Goal: Contribute content: Contribute content

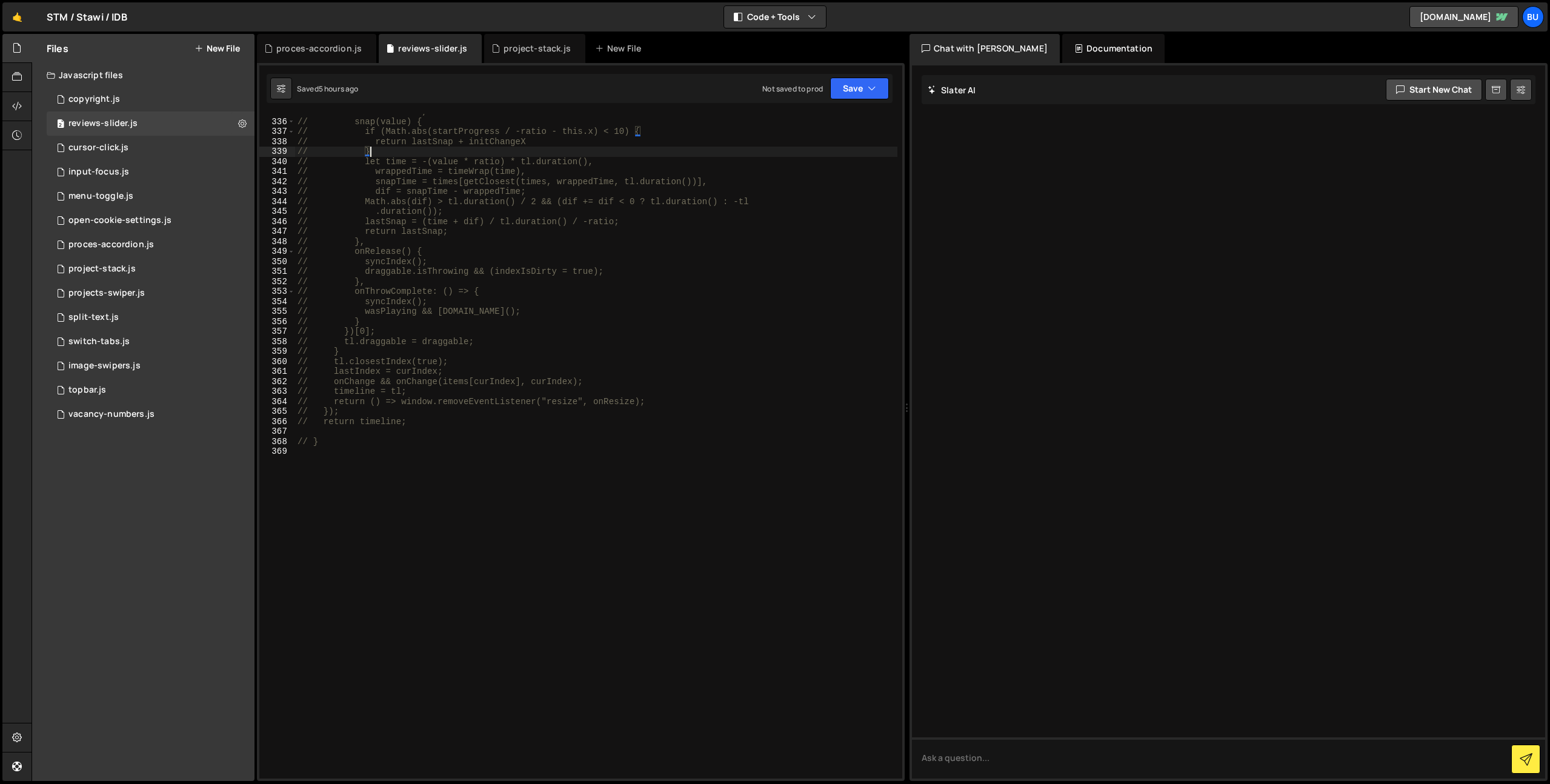
drag, startPoint x: 497, startPoint y: 140, endPoint x: 496, endPoint y: 127, distance: 13.0
click at [497, 140] on div "// inertia: true, // snap(value) { // if (Math.abs(startProgress / -ratio - thi…" at bounding box center [596, 449] width 602 height 685
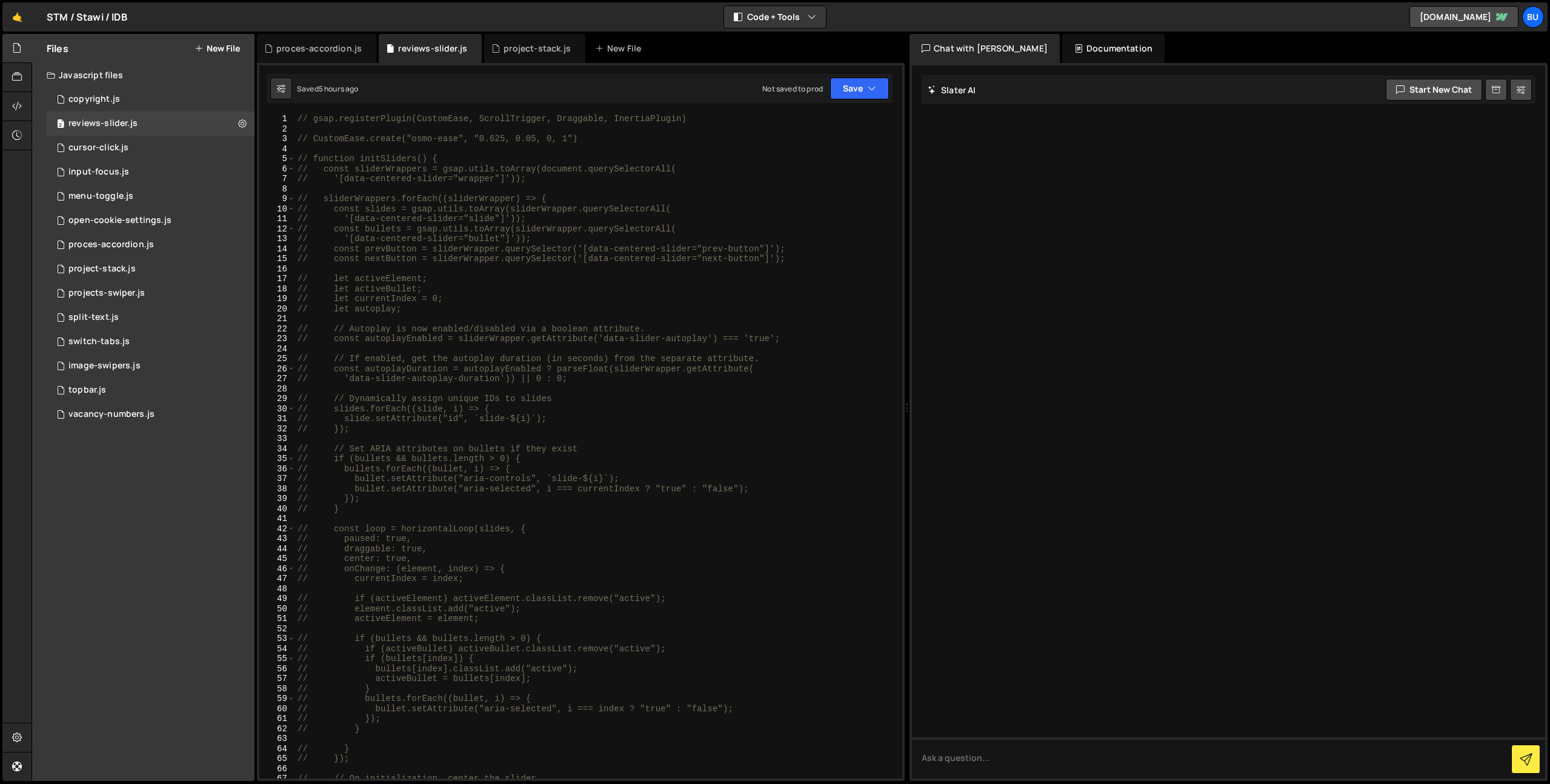
click at [408, 165] on div "// gsap.registerPlugin(CustomEase, ScrollTrigger, Draggable, InertiaPlugin) // …" at bounding box center [596, 456] width 602 height 685
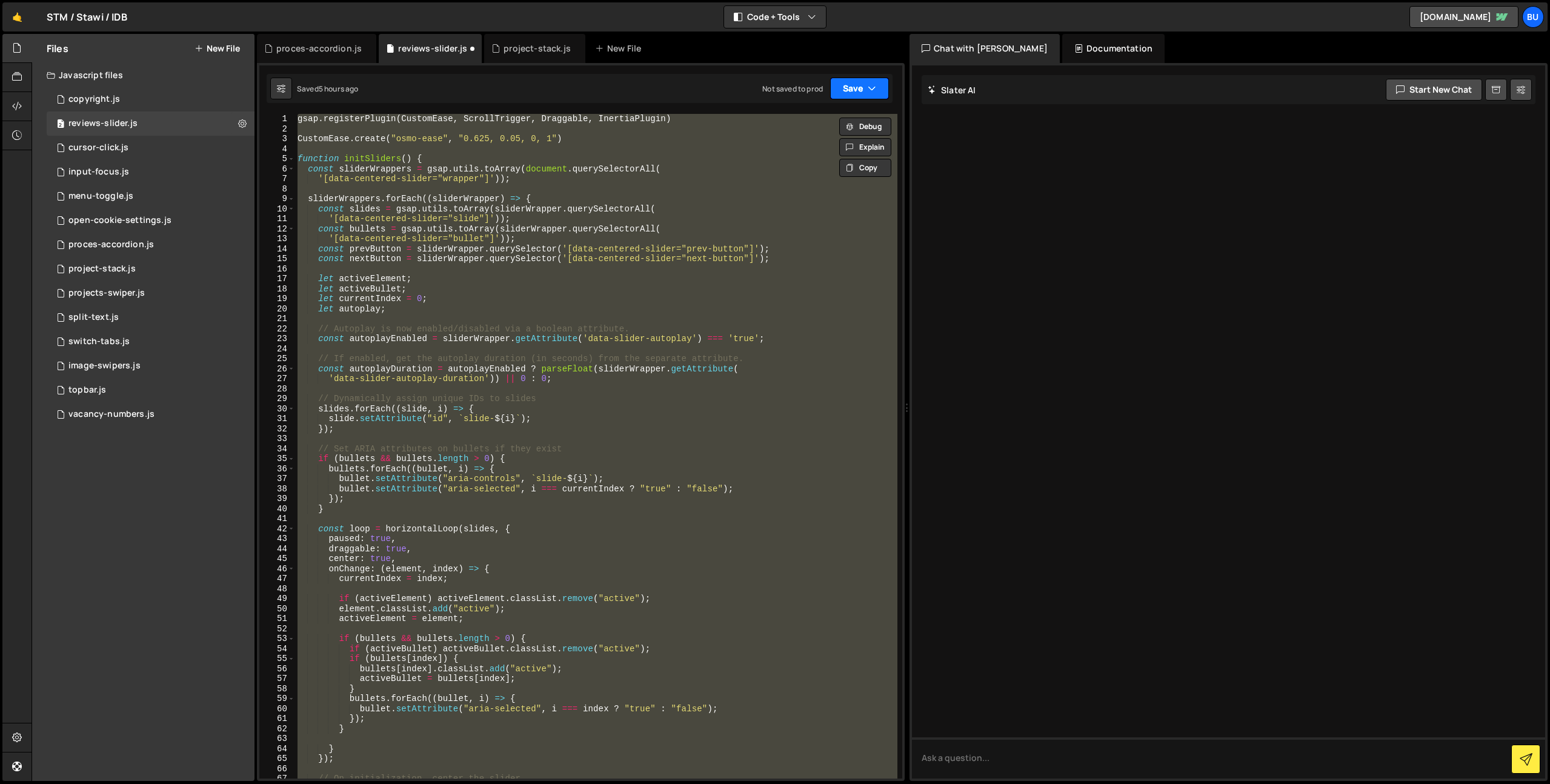
drag, startPoint x: 869, startPoint y: 86, endPoint x: 862, endPoint y: 92, distance: 9.2
click at [869, 86] on icon "button" at bounding box center [872, 88] width 8 height 12
click at [817, 123] on button "Save to Staging S Saved 5 hours ago" at bounding box center [819, 126] width 145 height 39
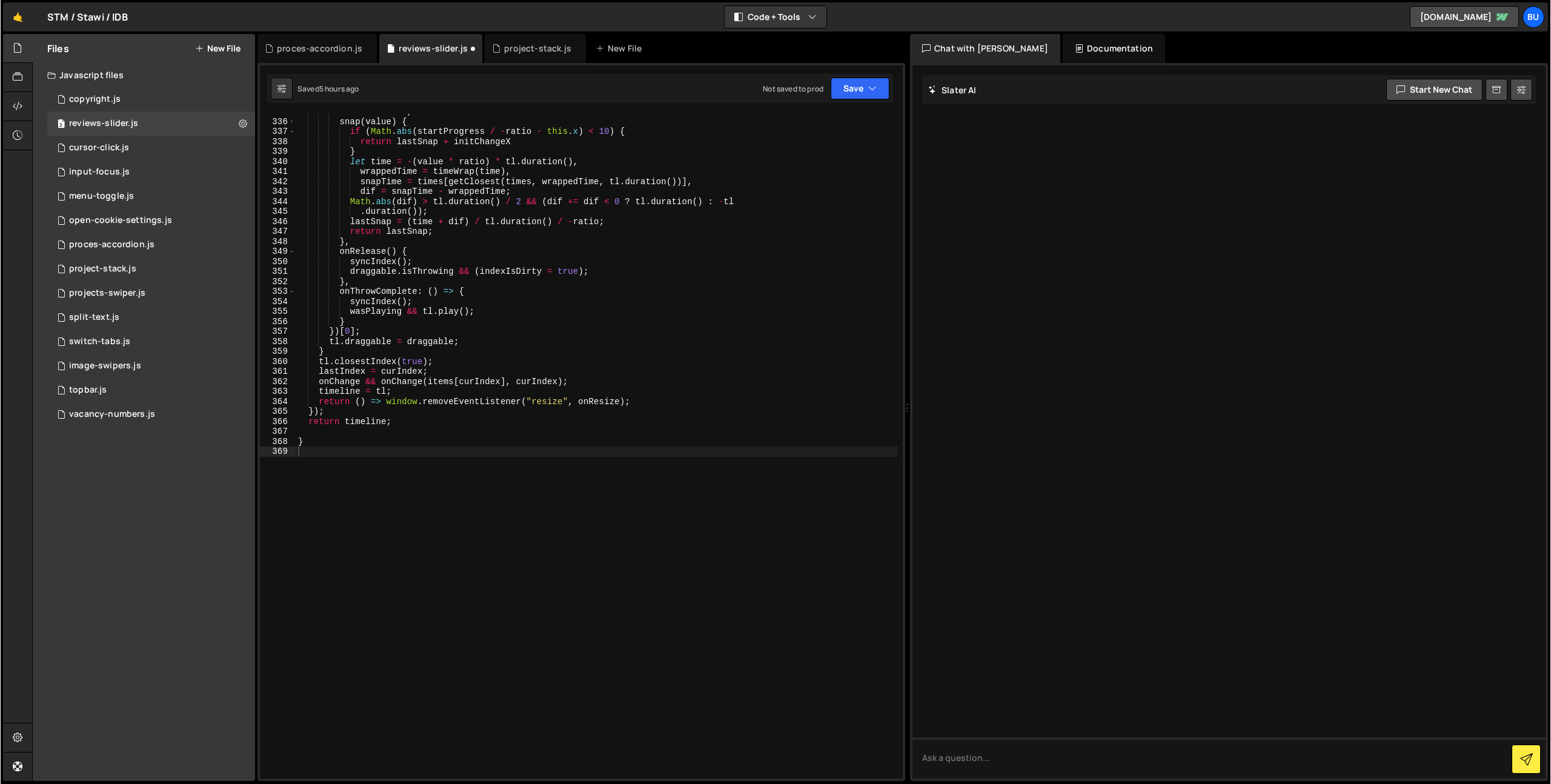
scroll to position [3346, 0]
type textarea "}"
click at [457, 152] on div "inertia : true , snap ( value ) { if ( Math . abs ( startProgress / - ratio - t…" at bounding box center [596, 449] width 603 height 685
click at [171, 337] on div "1 switch-tabs.js 0" at bounding box center [150, 341] width 208 height 24
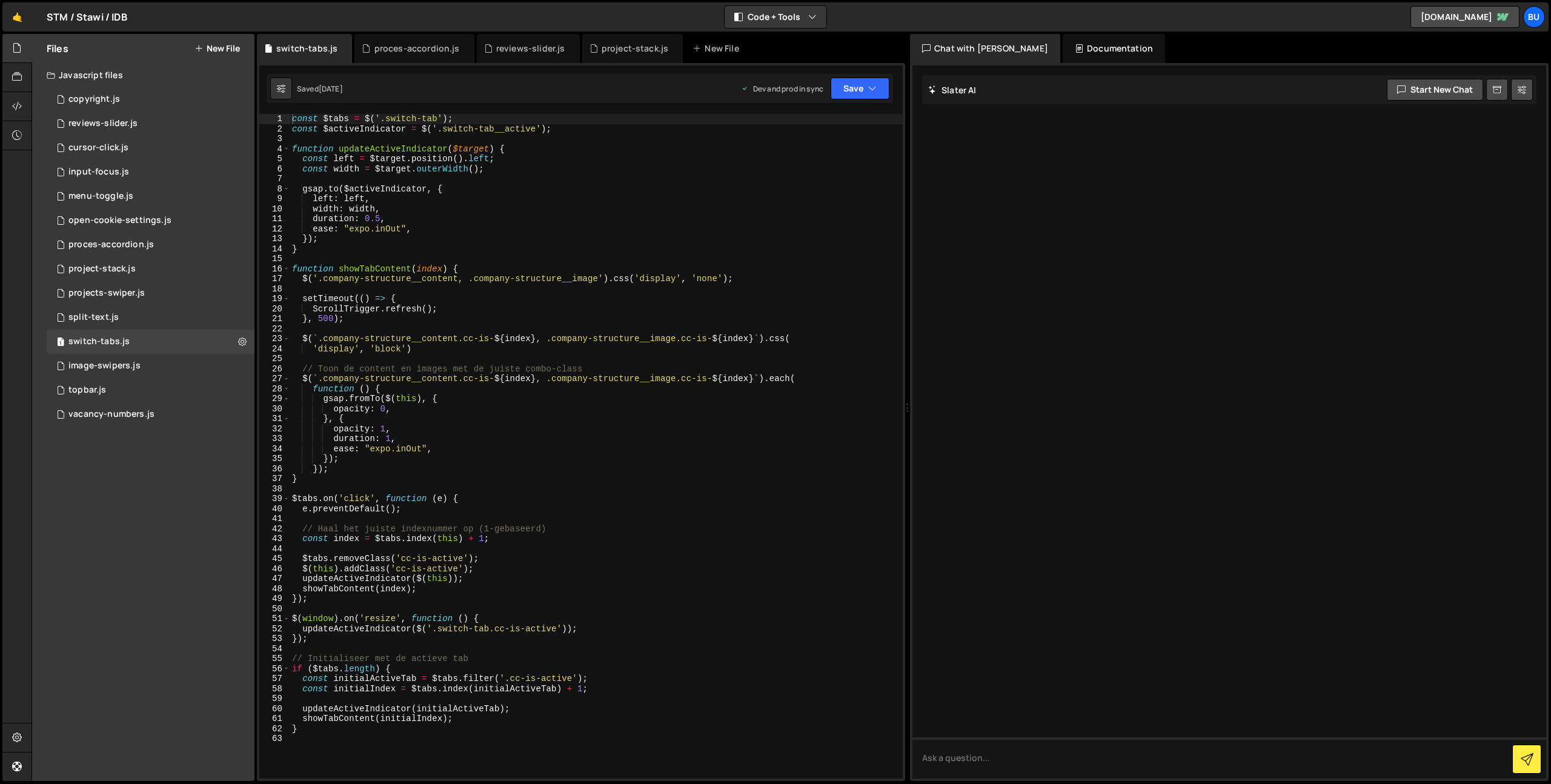
click at [549, 228] on div "const $tabs = $ ( '.switch-tab' ) ; const $activeIndicator = $ ( '.switch-tab__…" at bounding box center [596, 456] width 613 height 685
click at [584, 197] on div "const $tabs = $ ( '.switch-tab' ) ; const $activeIndicator = $ ( '.switch-tab__…" at bounding box center [596, 456] width 613 height 685
click at [525, 185] on div "const $tabs = $ ( '.switch-tab' ) ; const $activeIndicator = $ ( '.switch-tab__…" at bounding box center [596, 456] width 613 height 685
click at [589, 153] on div "const $tabs = $ ( '.switch-tab' ) ; const $activeIndicator = $ ( '.switch-tab__…" at bounding box center [596, 456] width 613 height 685
type textarea "function updateActiveIndicator($target) {"
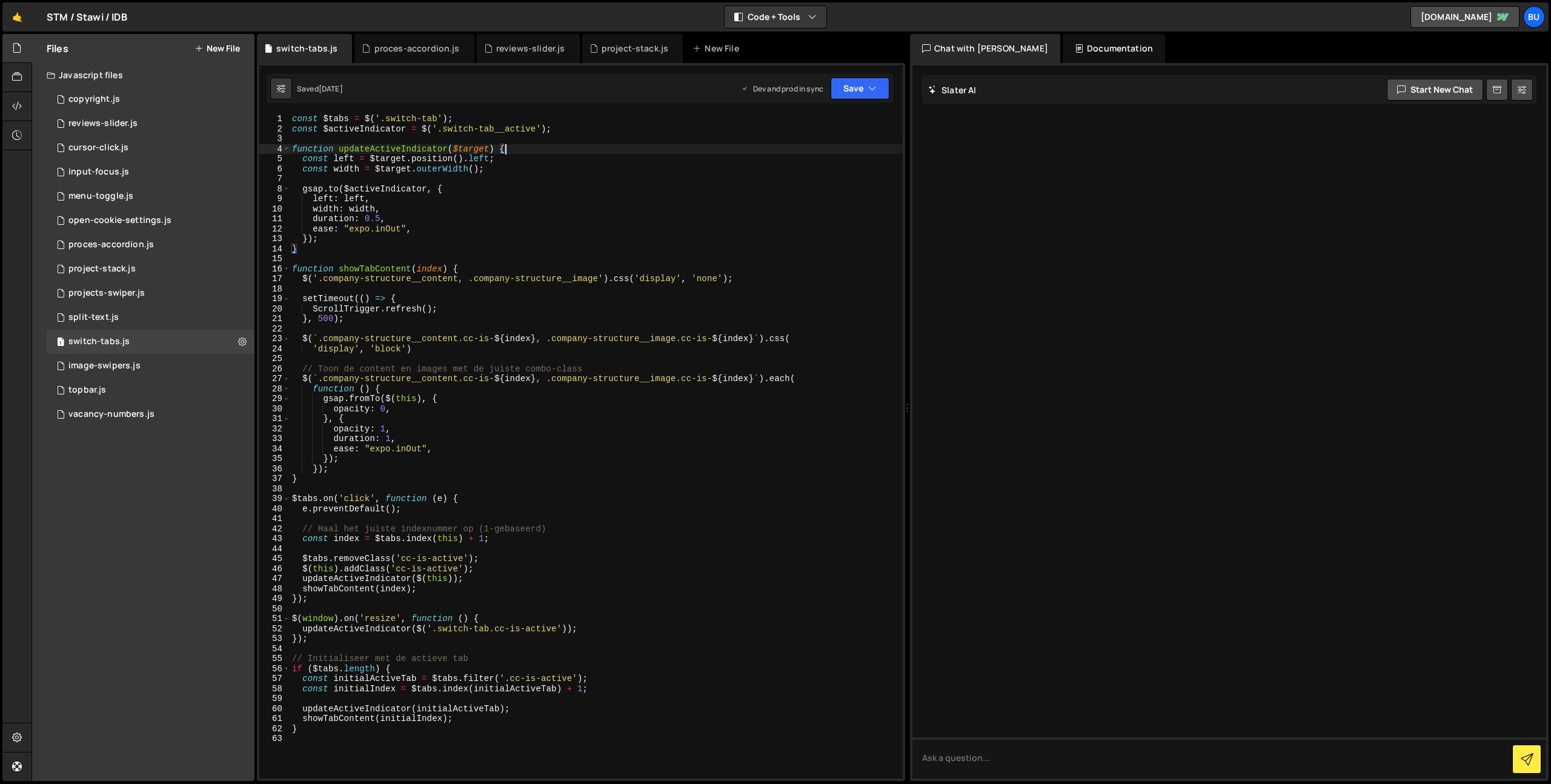
scroll to position [0, 0]
click at [863, 91] on button "Save" at bounding box center [860, 88] width 59 height 22
drag, startPoint x: 834, startPoint y: 117, endPoint x: 648, endPoint y: 134, distance: 186.8
click at [656, 136] on div "Debug Explain Copy switch-tabs.js proces-accordion.js reviews-slider.js project…" at bounding box center [580, 407] width 648 height 748
click at [648, 138] on div "const $tabs = $ ( '.switch-tab' ) ; const $activeIndicator = $ ( '.switch-tab__…" at bounding box center [596, 456] width 613 height 685
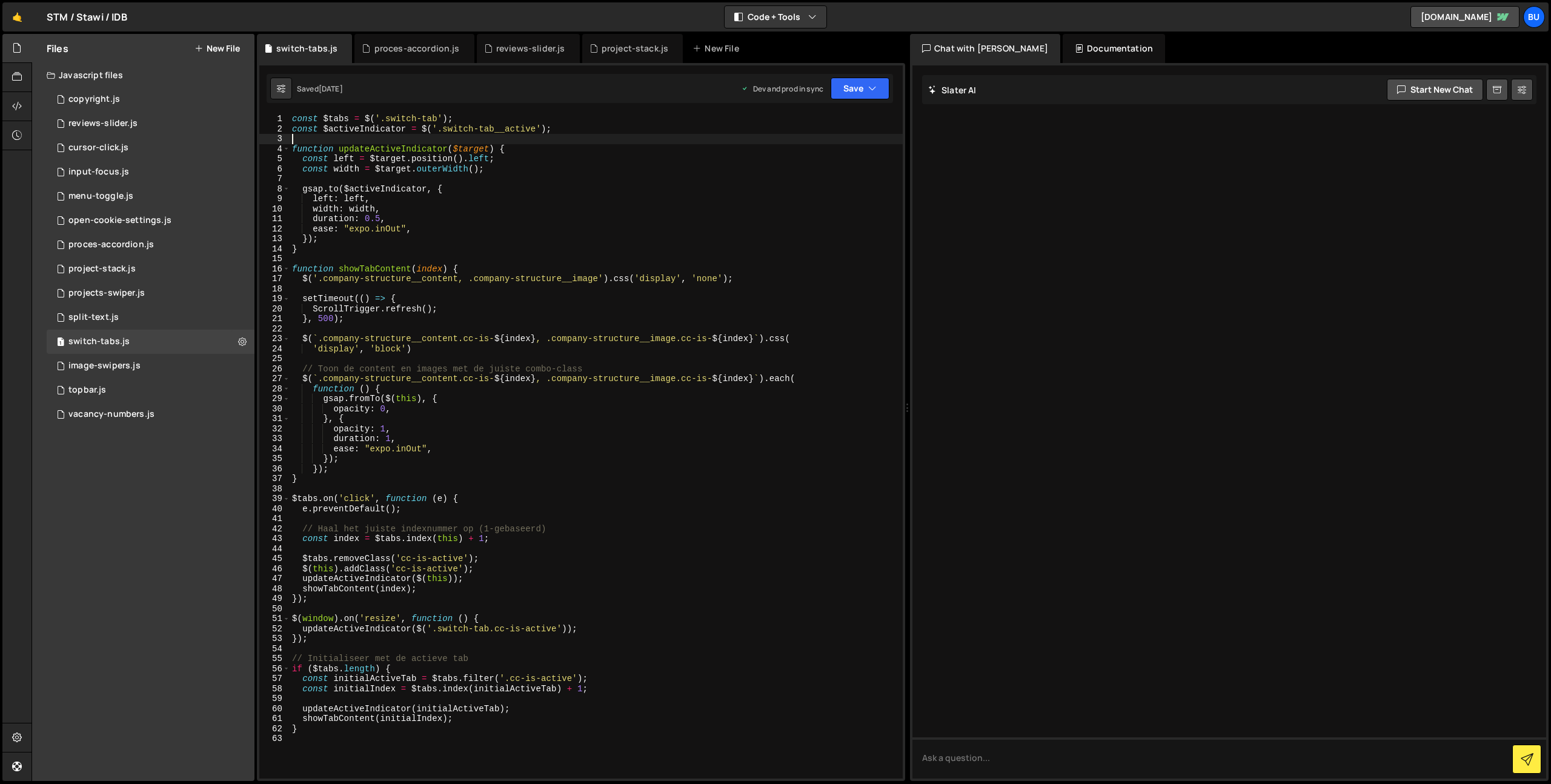
click at [578, 233] on div "const $tabs = $ ( '.switch-tab' ) ; const $activeIndicator = $ ( '.switch-tab__…" at bounding box center [596, 456] width 613 height 685
click at [646, 197] on div "const $tabs = $ ( '.switch-tab' ) ; const $activeIndicator = $ ( '.switch-tab__…" at bounding box center [596, 456] width 613 height 685
type textarea "left: left,"
click at [209, 44] on button "New File" at bounding box center [217, 49] width 45 height 10
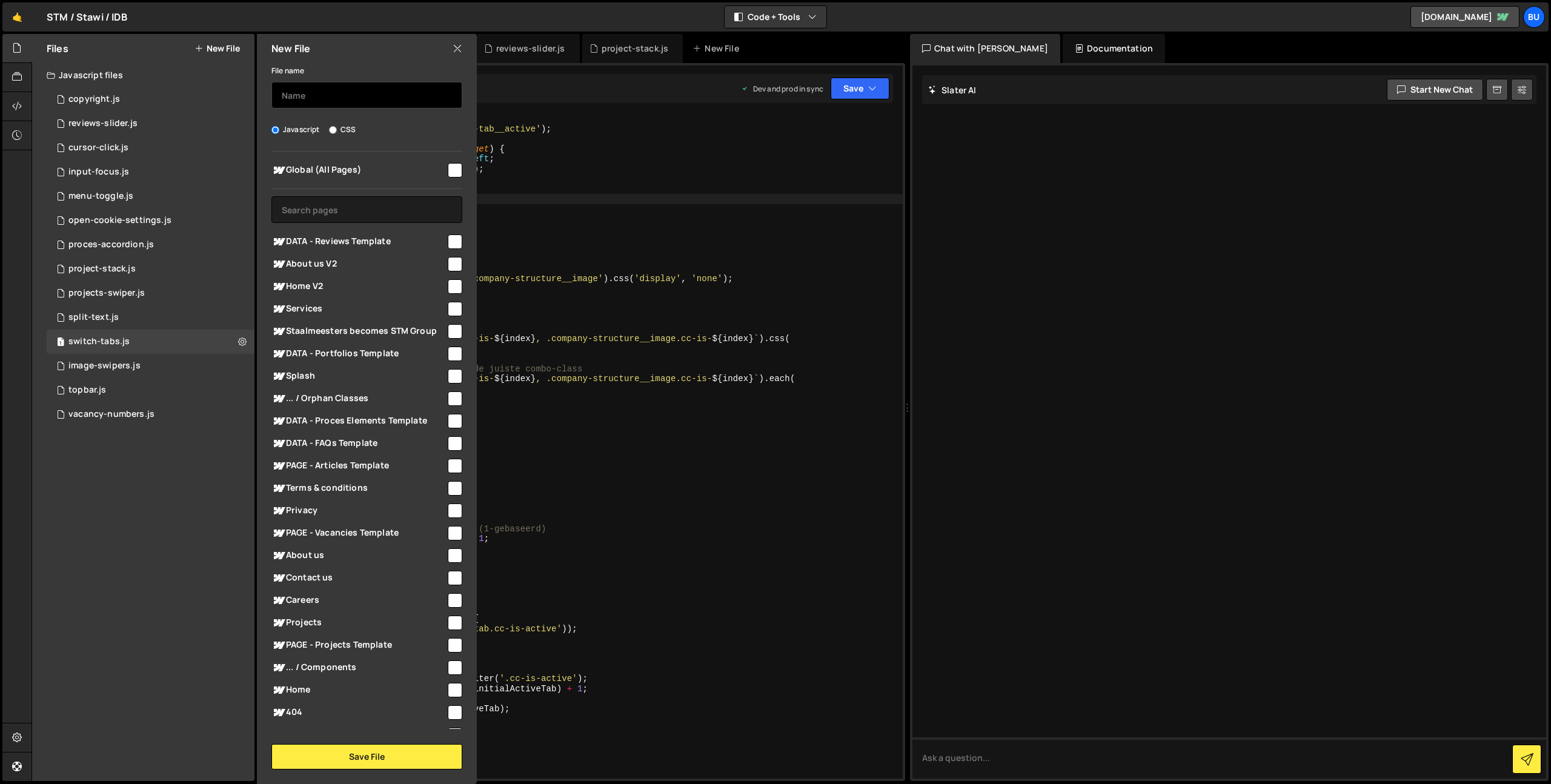
click at [324, 91] on input "text" at bounding box center [367, 95] width 191 height 27
type input "logo-marquee"
click at [449, 169] on input "checkbox" at bounding box center [455, 170] width 14 height 14
checkbox input "true"
drag, startPoint x: 372, startPoint y: 752, endPoint x: 370, endPoint y: 744, distance: 8.2
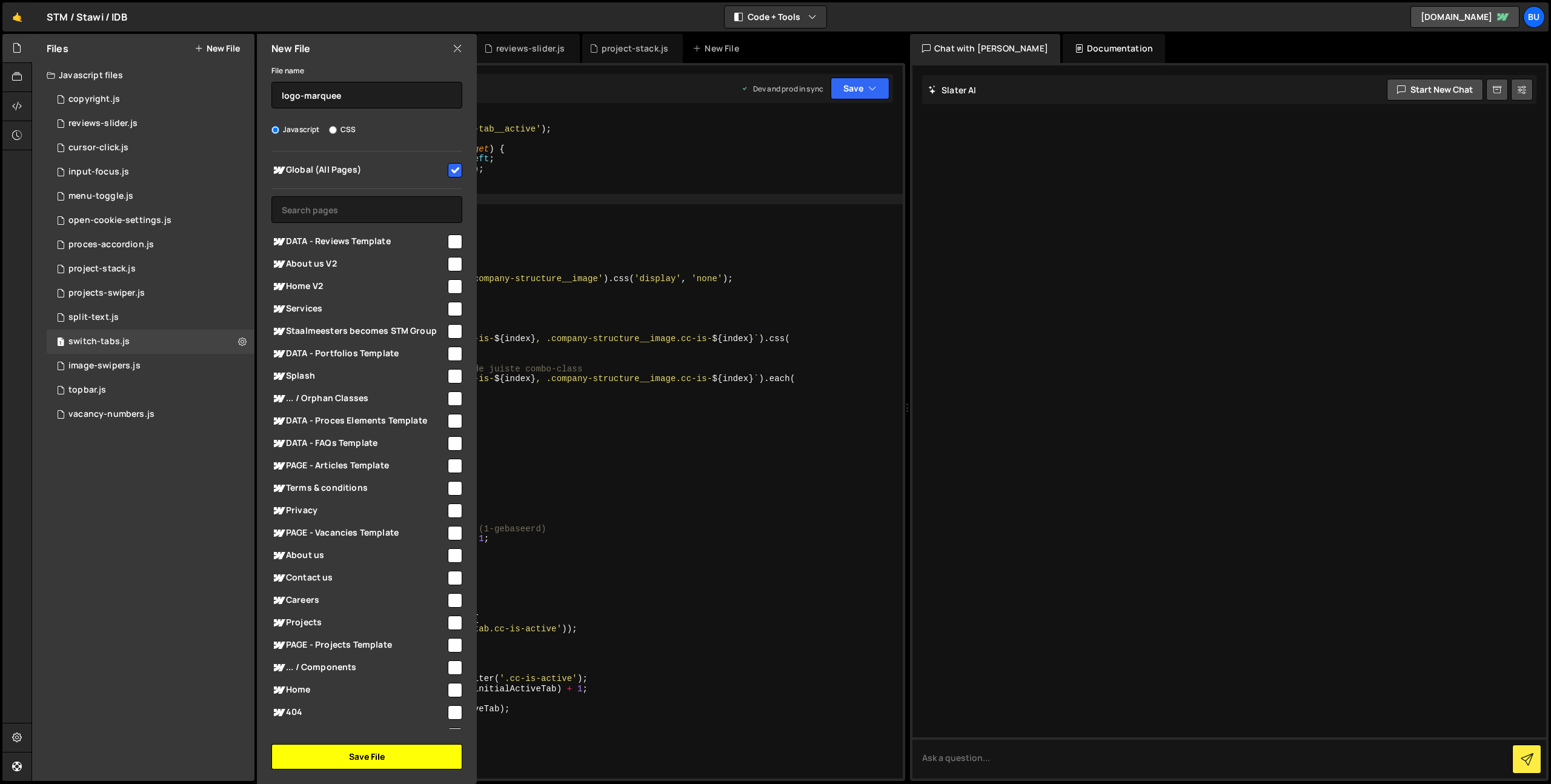
click at [372, 752] on button "Save File" at bounding box center [367, 757] width 191 height 25
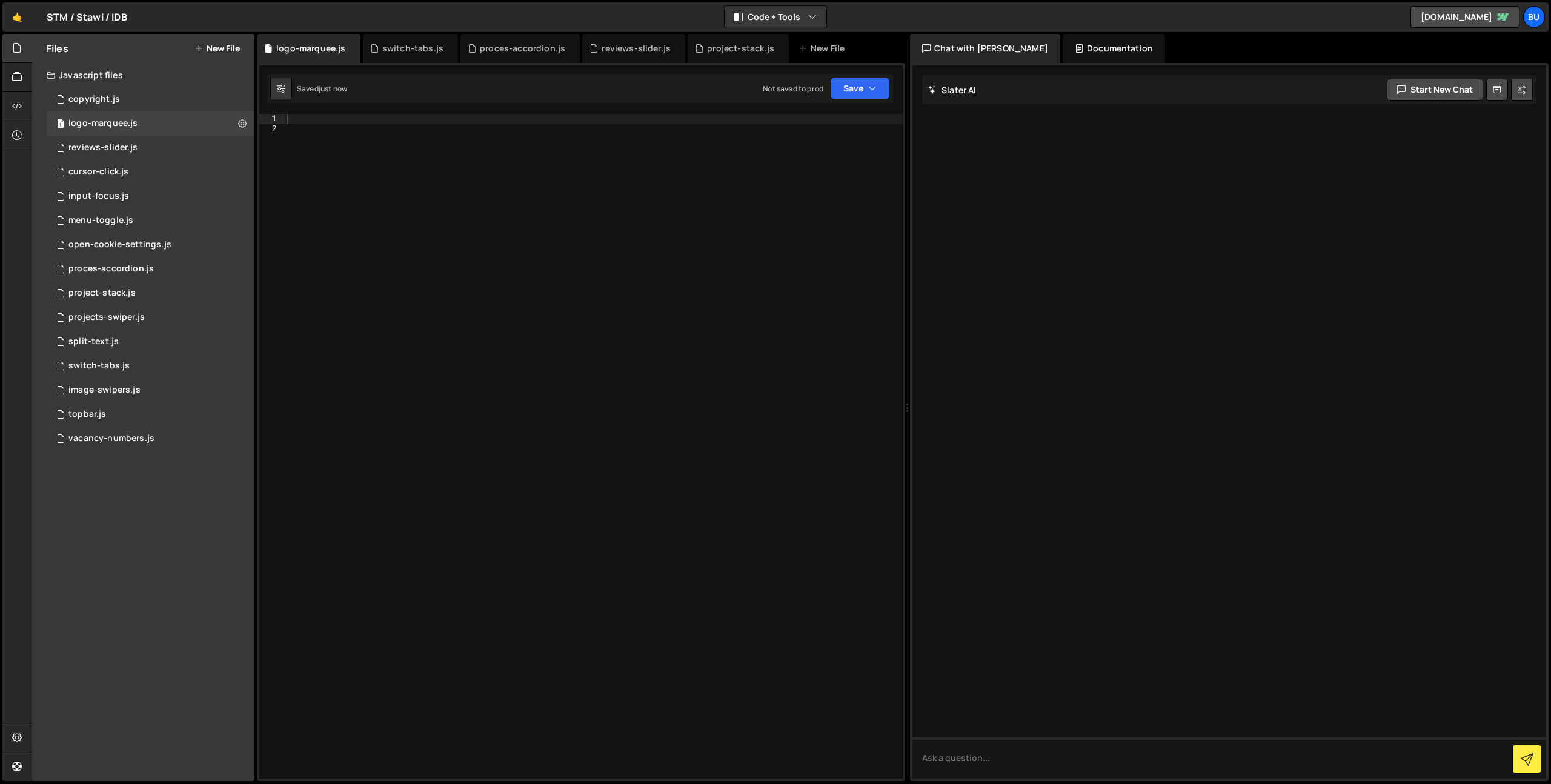
click at [532, 293] on div at bounding box center [593, 456] width 618 height 685
paste textarea "});"
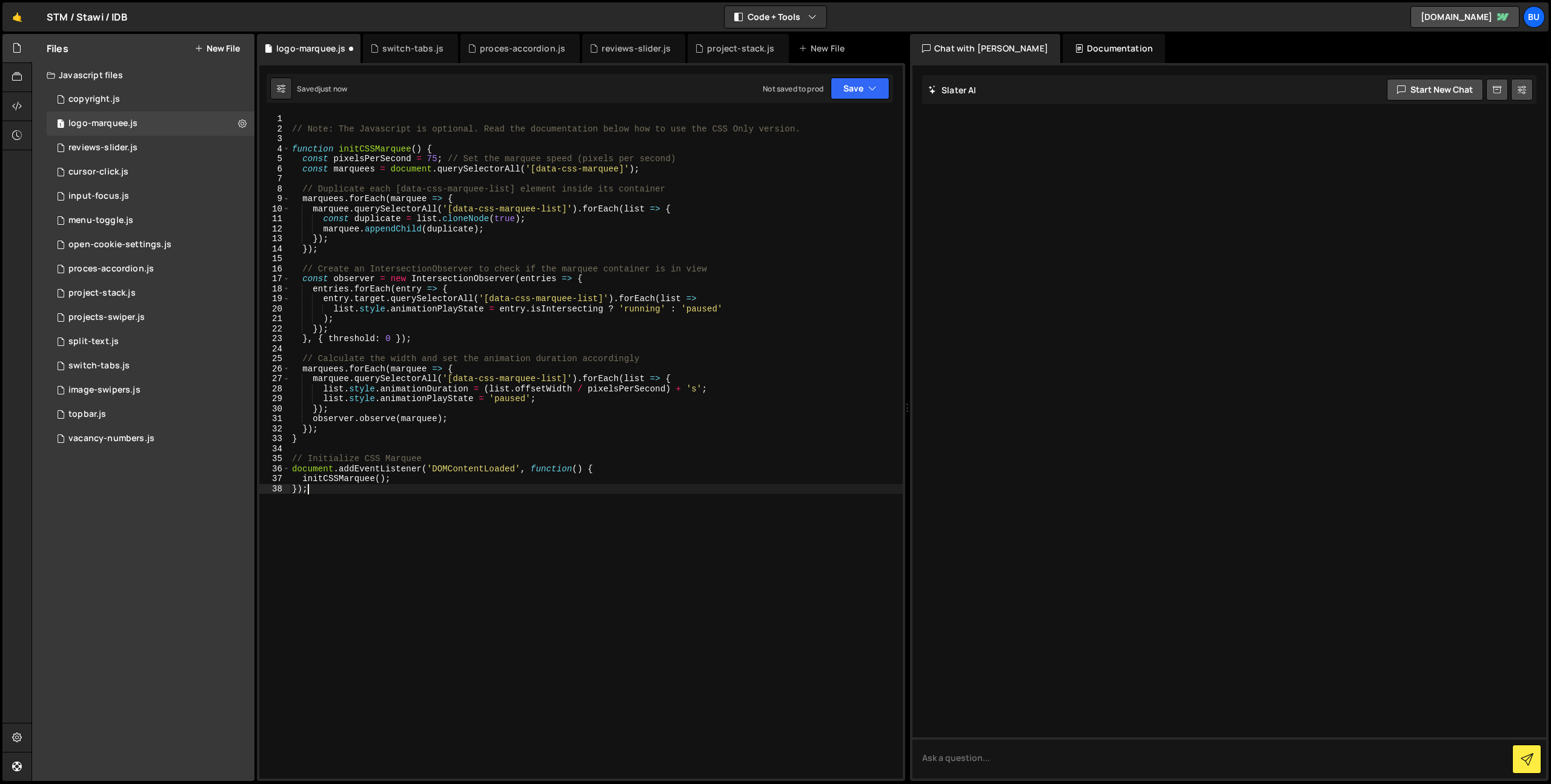
drag, startPoint x: 477, startPoint y: 210, endPoint x: 488, endPoint y: 167, distance: 44.4
click at [477, 210] on div "// Note: The Javascript is optional. Read the documentation below how to use th…" at bounding box center [596, 456] width 613 height 685
click at [503, 163] on div "// Note: The Javascript is optional. Read the documentation below how to use th…" at bounding box center [596, 456] width 613 height 685
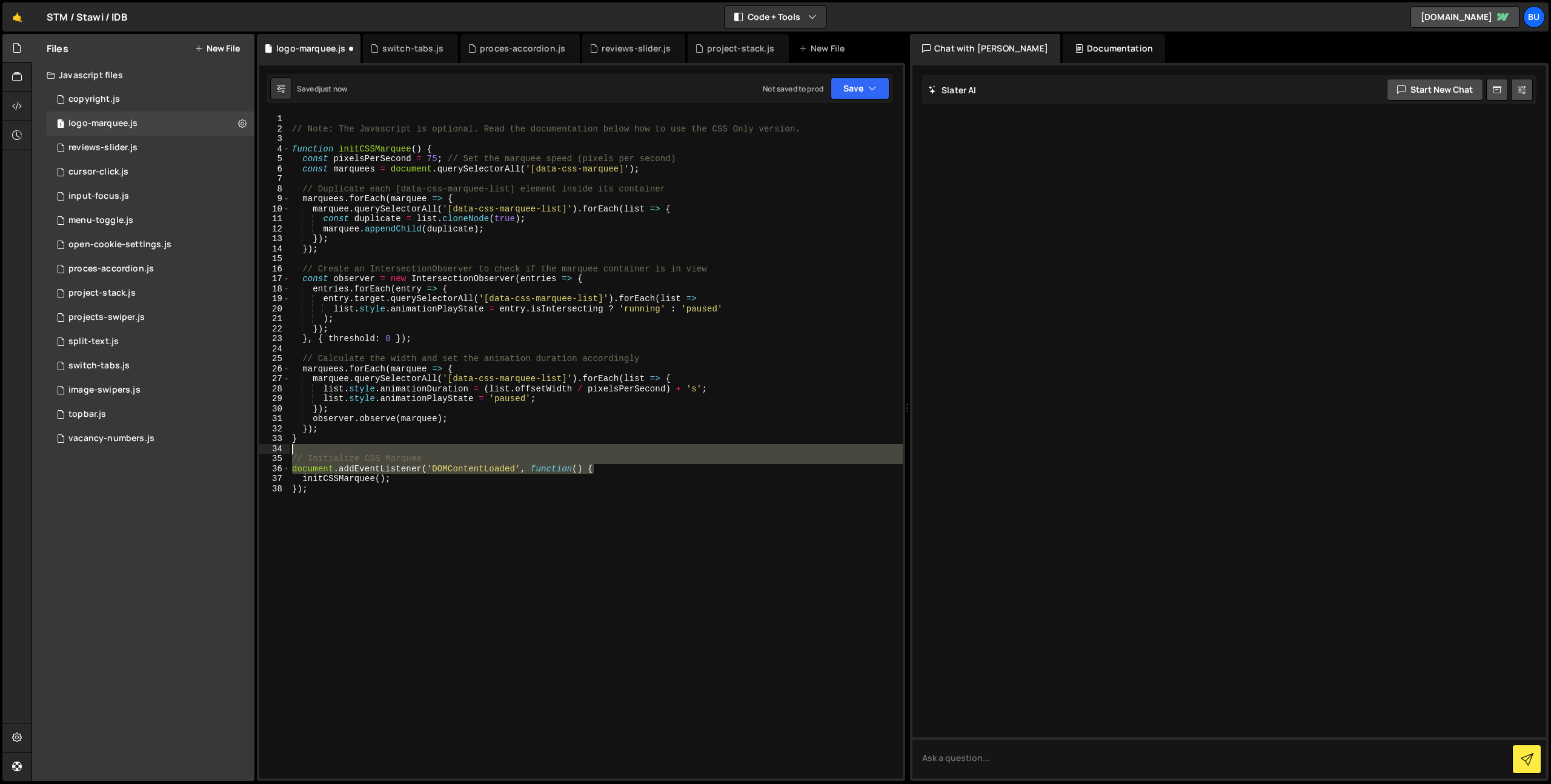
drag, startPoint x: 626, startPoint y: 467, endPoint x: 619, endPoint y: 448, distance: 20.2
click at [632, 448] on div "// Note: The Javascript is optional. Read the documentation below how to use th…" at bounding box center [596, 456] width 613 height 685
type textarea "// Initialize CSS Marquee"
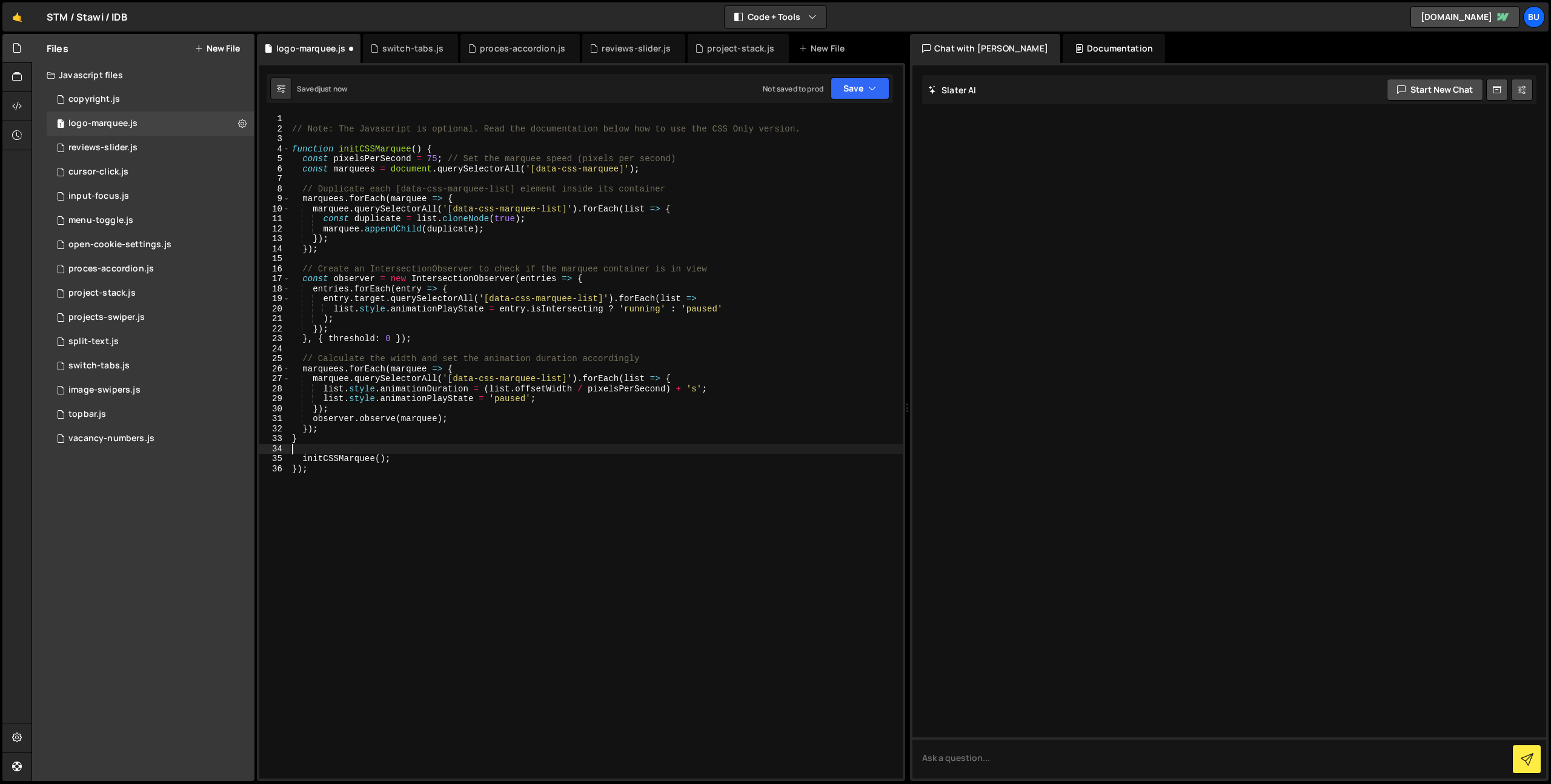
type textarea "// Initialize CSS Marquee document.addEventListener('DOMContentLoaded', functio…"
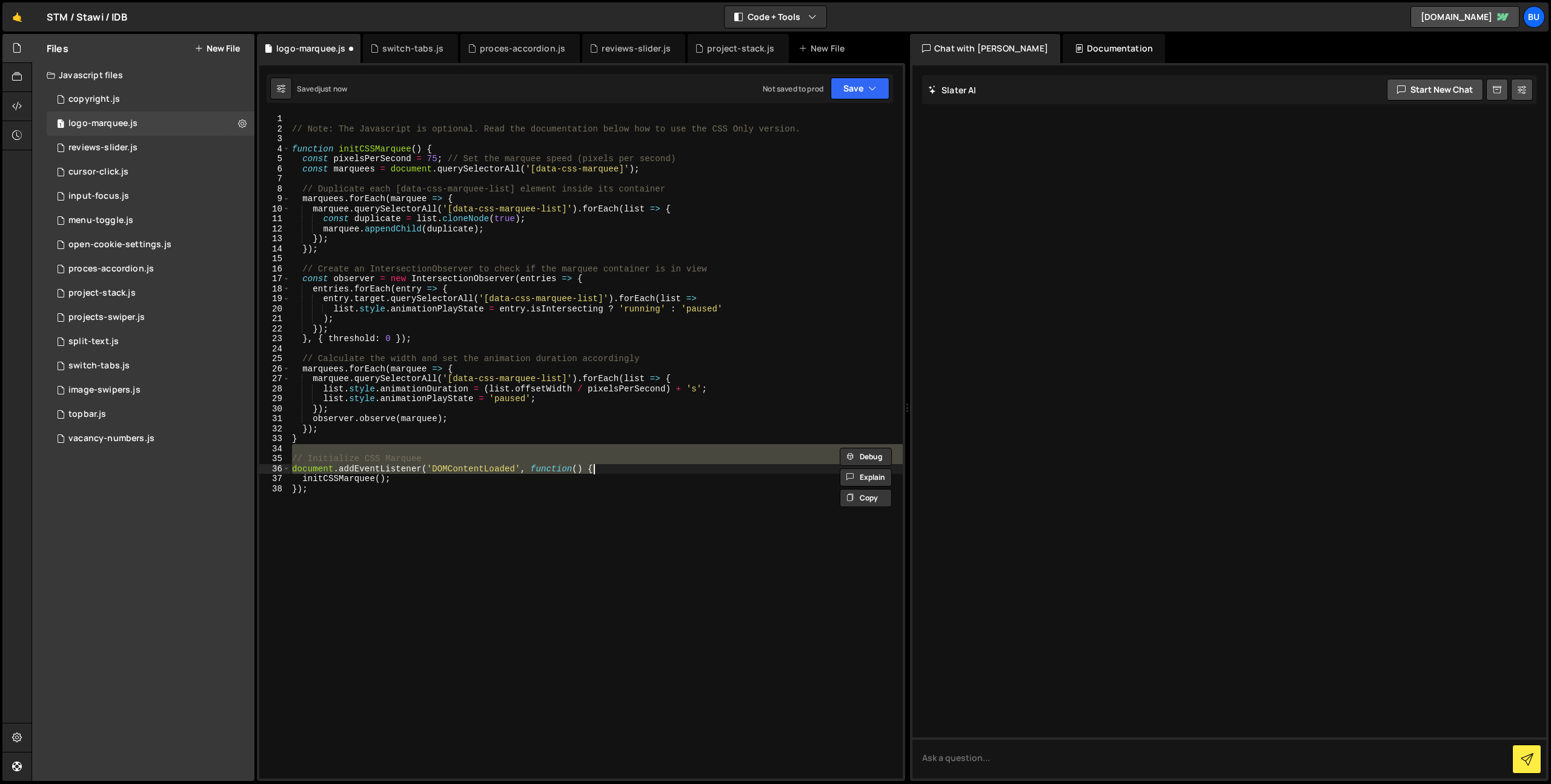
click at [417, 447] on div "// Note: The Javascript is optional. Read the documentation below how to use th…" at bounding box center [596, 446] width 613 height 665
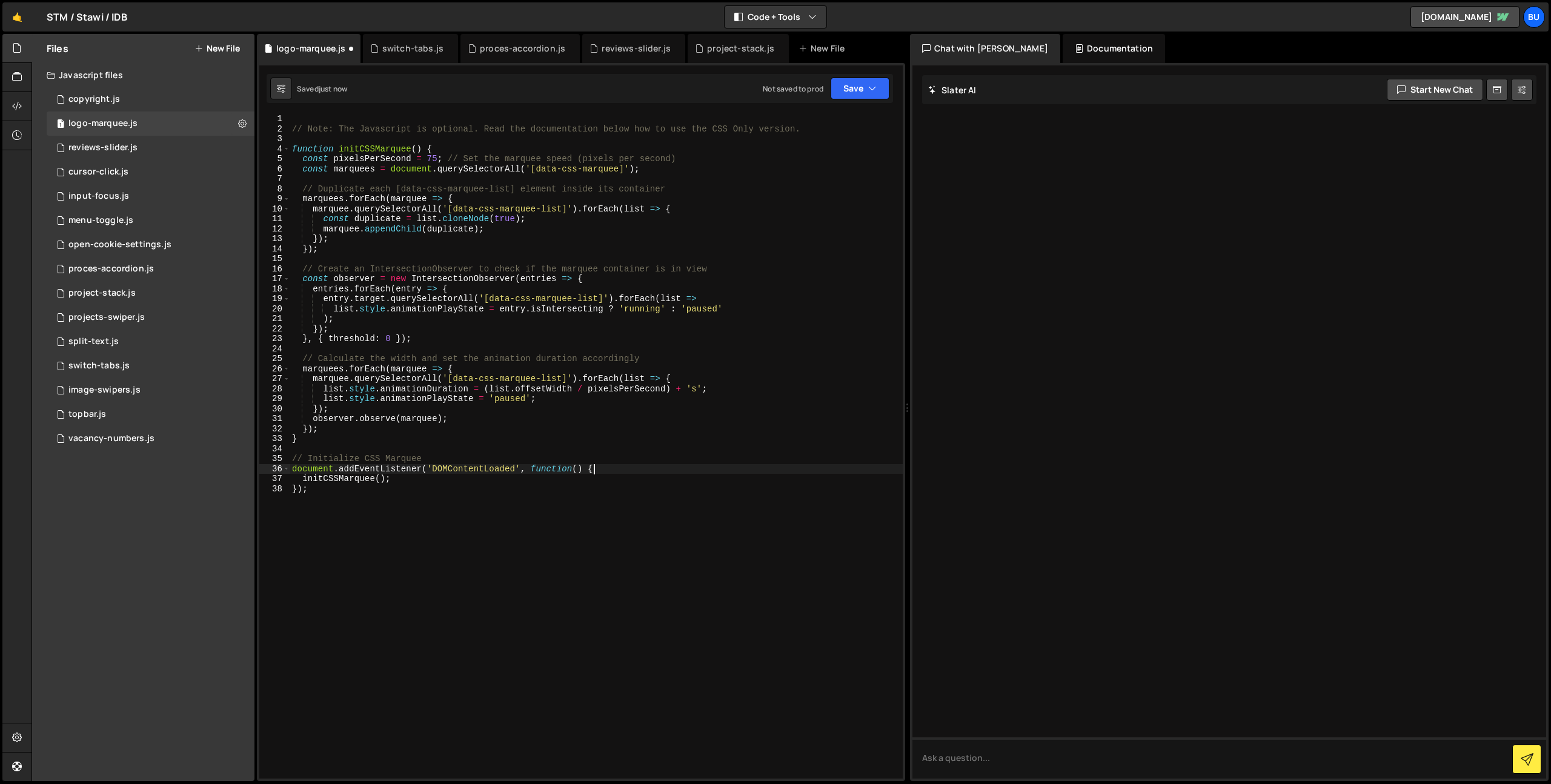
drag, startPoint x: 624, startPoint y: 465, endPoint x: 626, endPoint y: 459, distance: 6.3
click at [626, 459] on div "// Note: The Javascript is optional. Read the documentation below how to use th…" at bounding box center [596, 456] width 613 height 685
click at [476, 474] on div "// Note: The Javascript is optional. Read the documentation below how to use th…" at bounding box center [596, 456] width 613 height 685
drag, startPoint x: 303, startPoint y: 471, endPoint x: 277, endPoint y: 470, distance: 26.0
click at [277, 470] on div "}) 1 2 3 4 5 6 7 8 9 10 11 12 13 14 15 16 17 18 19 20 21 22 23 24 25 26 27 28 2…" at bounding box center [581, 446] width 643 height 665
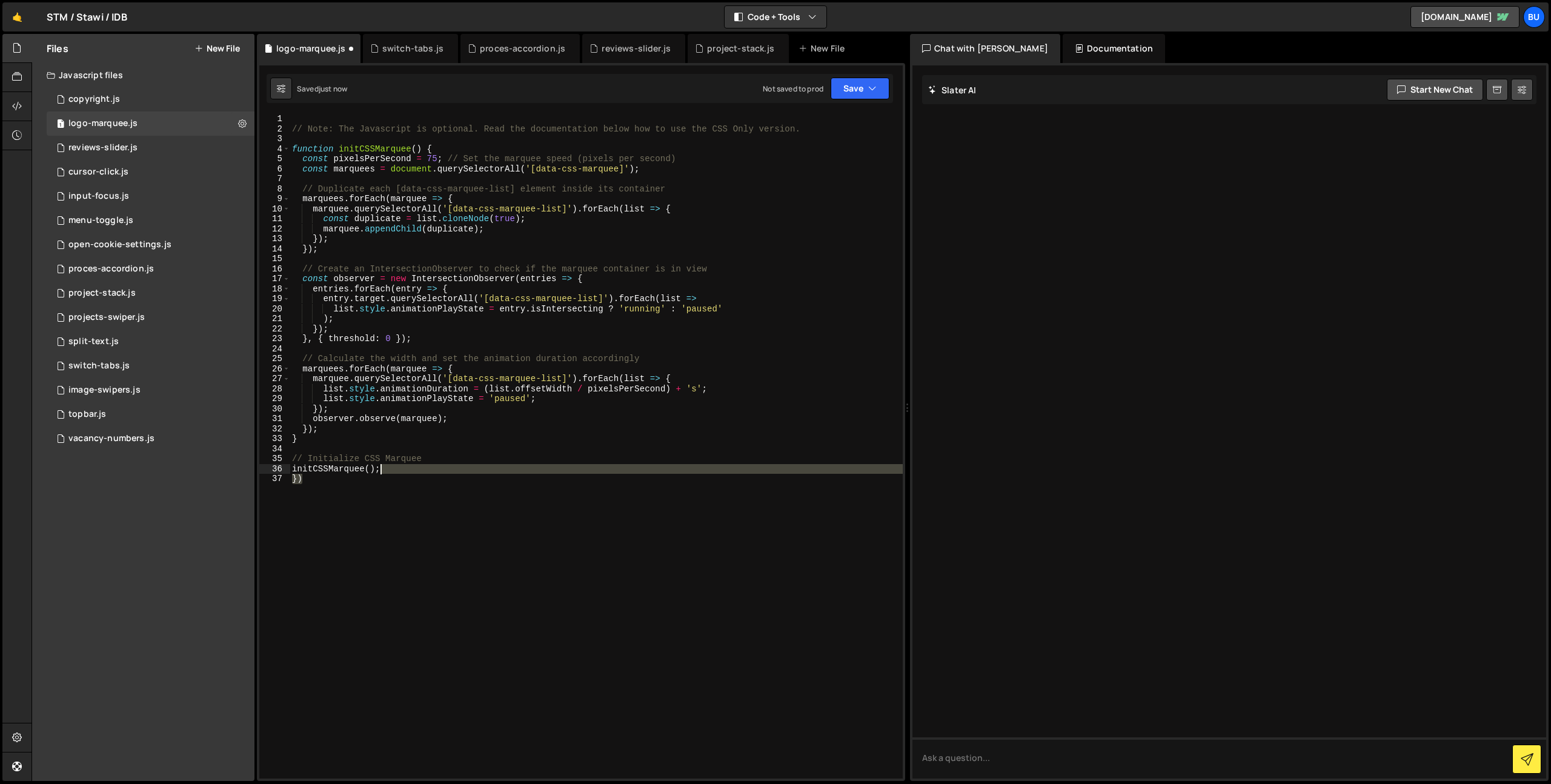
drag, startPoint x: 309, startPoint y: 478, endPoint x: 401, endPoint y: 470, distance: 92.3
click at [401, 470] on div "// Note: The Javascript is optional. Read the documentation below how to use th…" at bounding box center [596, 456] width 613 height 685
click at [475, 460] on div "// Note: The Javascript is optional. Read the documentation below how to use th…" at bounding box center [596, 456] width 613 height 685
type textarea "// Initialize CSS Marquee"
click at [512, 455] on div "// Note: The Javascript is optional. Read the documentation below how to use th…" at bounding box center [596, 456] width 613 height 685
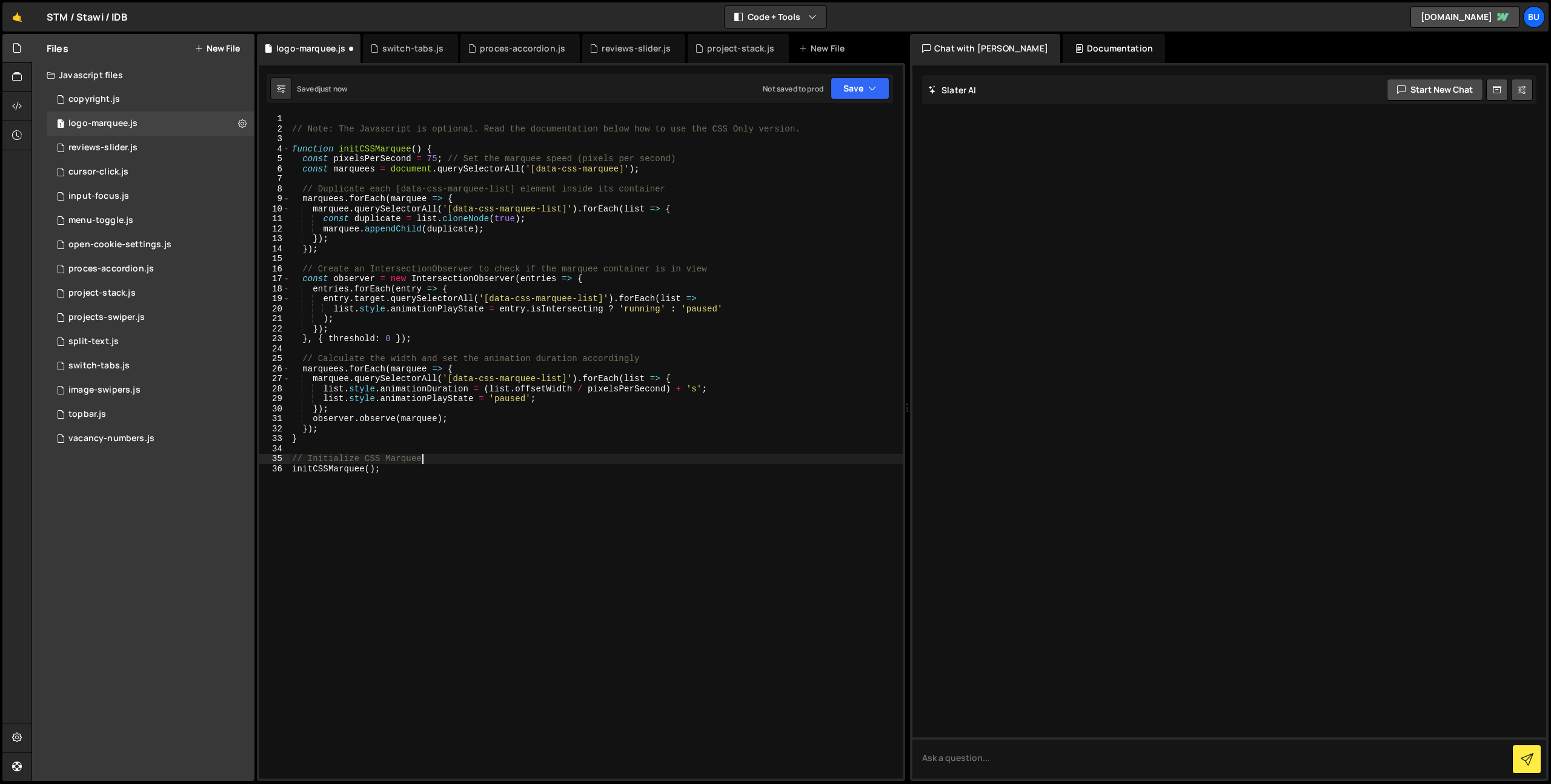
click at [473, 448] on div "// Note: The Javascript is optional. Read the documentation below how to use th…" at bounding box center [596, 456] width 613 height 685
click at [865, 91] on button "Save" at bounding box center [860, 88] width 59 height 22
drag, startPoint x: 841, startPoint y: 124, endPoint x: 844, endPoint y: 119, distance: 5.8
click at [841, 124] on div "Saved 15 minutes ago" at bounding box center [819, 131] width 126 height 14
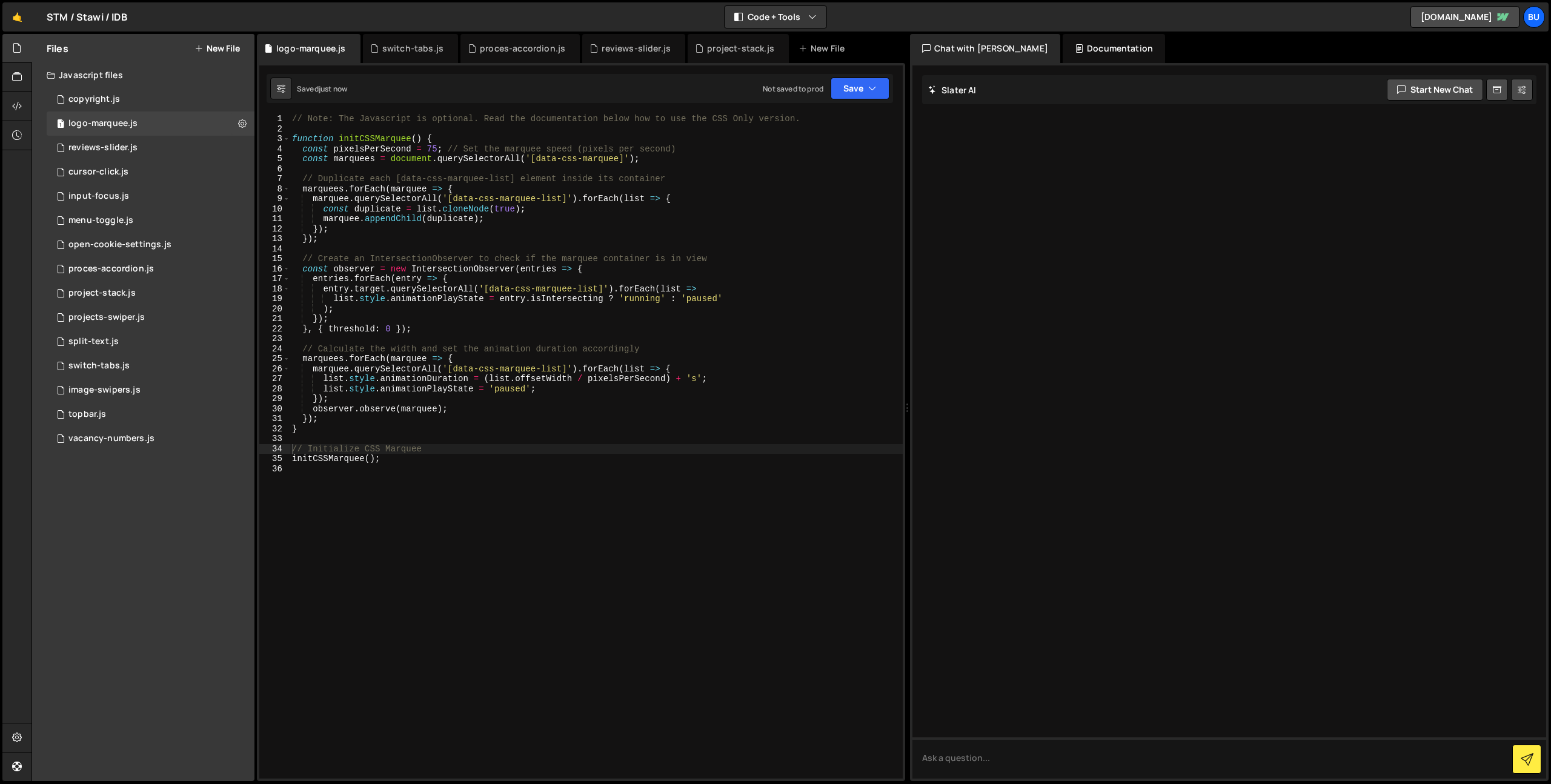
type textarea "marquees.forEach(marquee => {"
click at [766, 185] on div "// Note: The Javascript is optional. Read the documentation below how to use th…" at bounding box center [596, 456] width 613 height 685
